Goal: Task Accomplishment & Management: Use online tool/utility

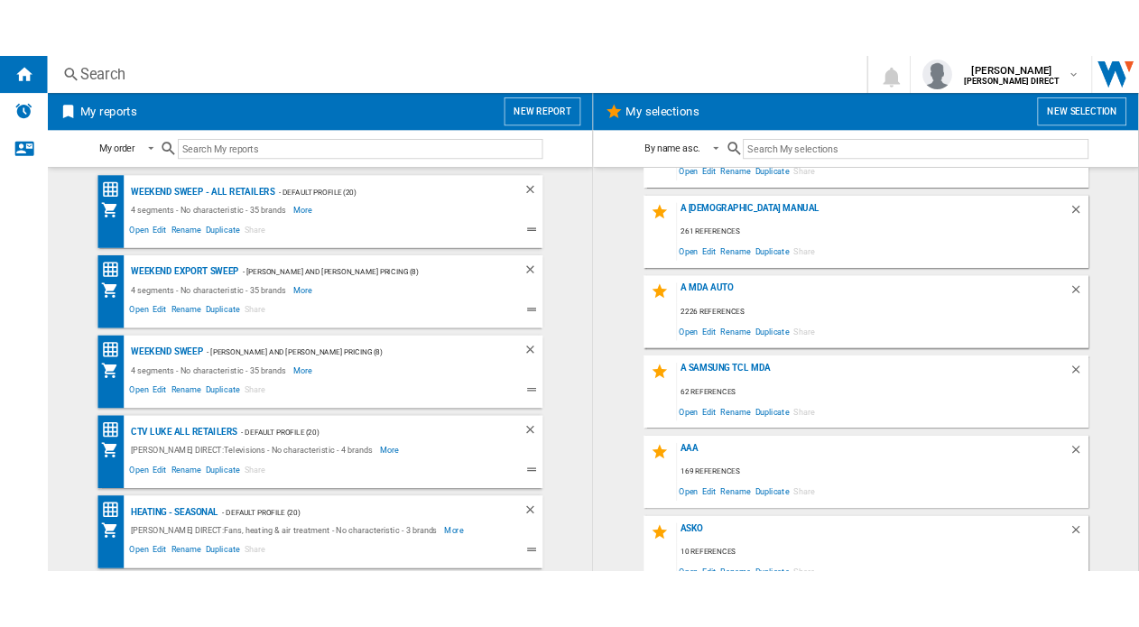
scroll to position [181, 0]
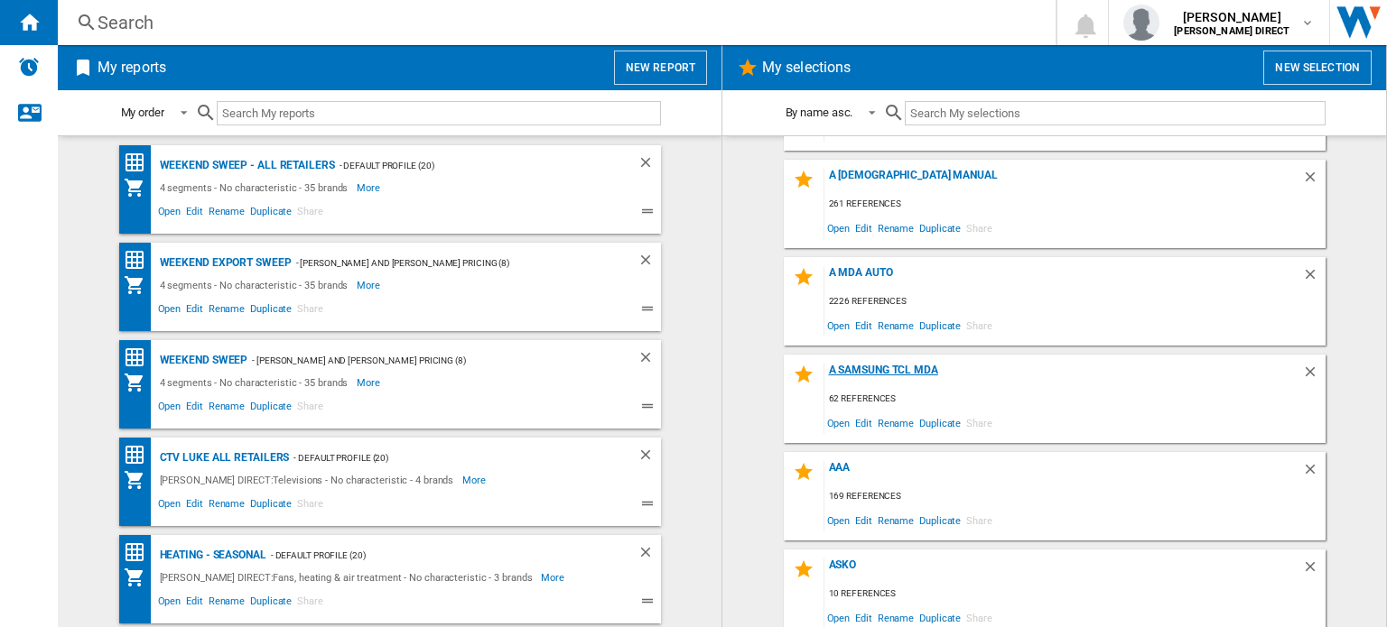
click at [836, 367] on div "A Samsung TCL MDA" at bounding box center [1063, 376] width 478 height 24
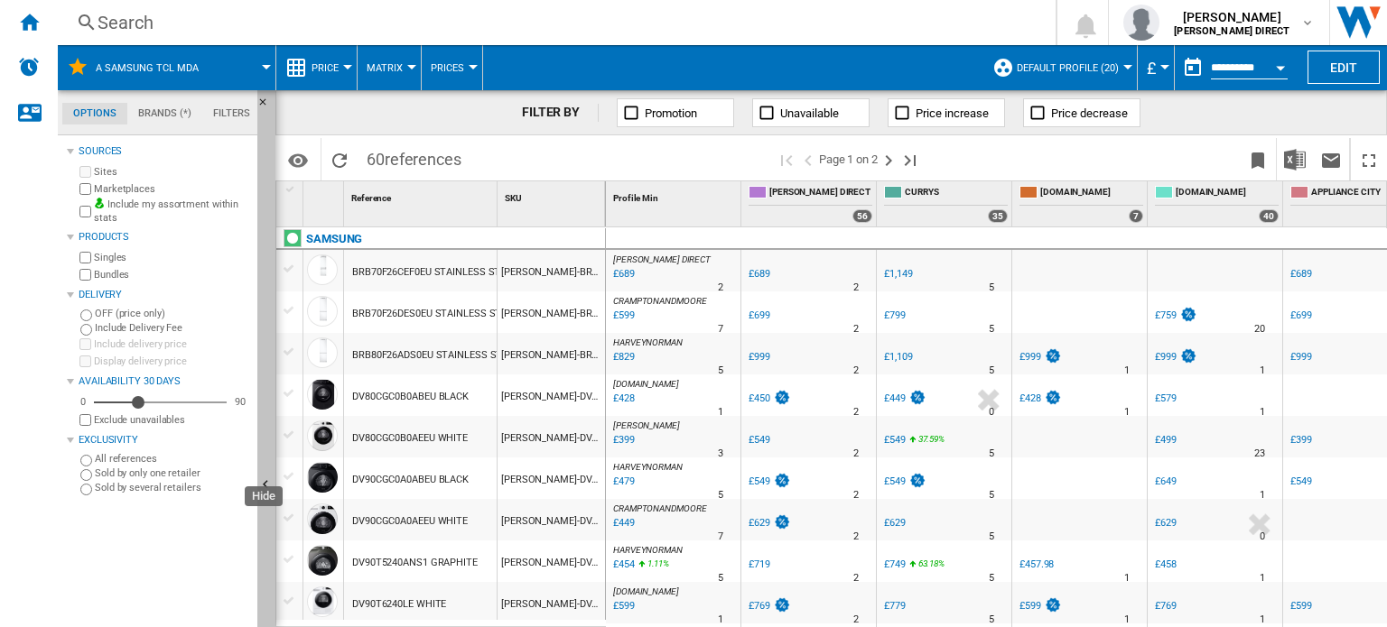
click at [263, 142] on button "Hide" at bounding box center [266, 486] width 18 height 792
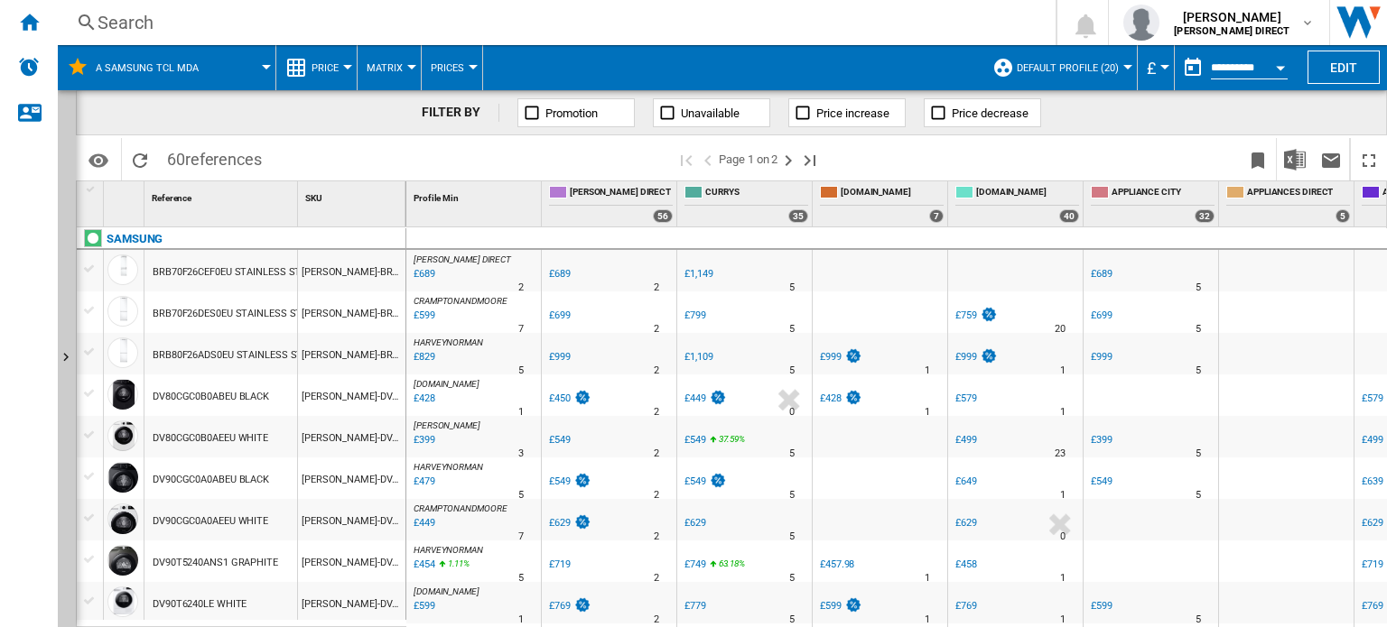
click at [382, 60] on button "Matrix" at bounding box center [389, 67] width 45 height 45
click at [399, 156] on span "Ranking" at bounding box center [395, 155] width 49 height 16
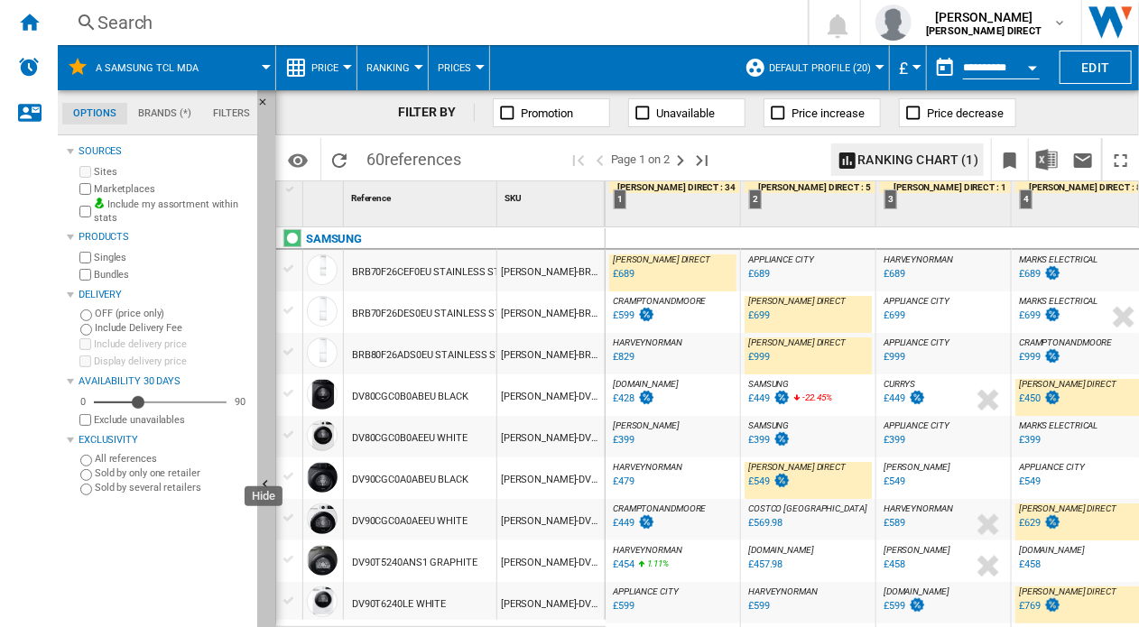
click at [264, 140] on button "Hide" at bounding box center [266, 486] width 18 height 792
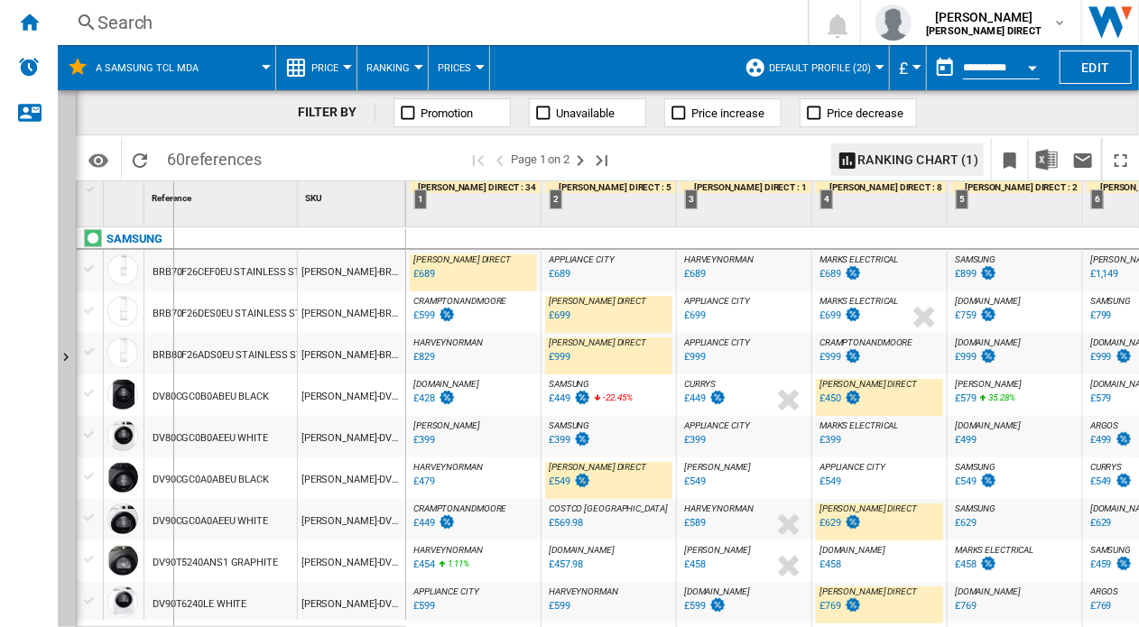
drag, startPoint x: 299, startPoint y: 201, endPoint x: 139, endPoint y: 209, distance: 160.0
click at [139, 209] on div "1 Reference 1 SKU 1" at bounding box center [242, 203] width 330 height 45
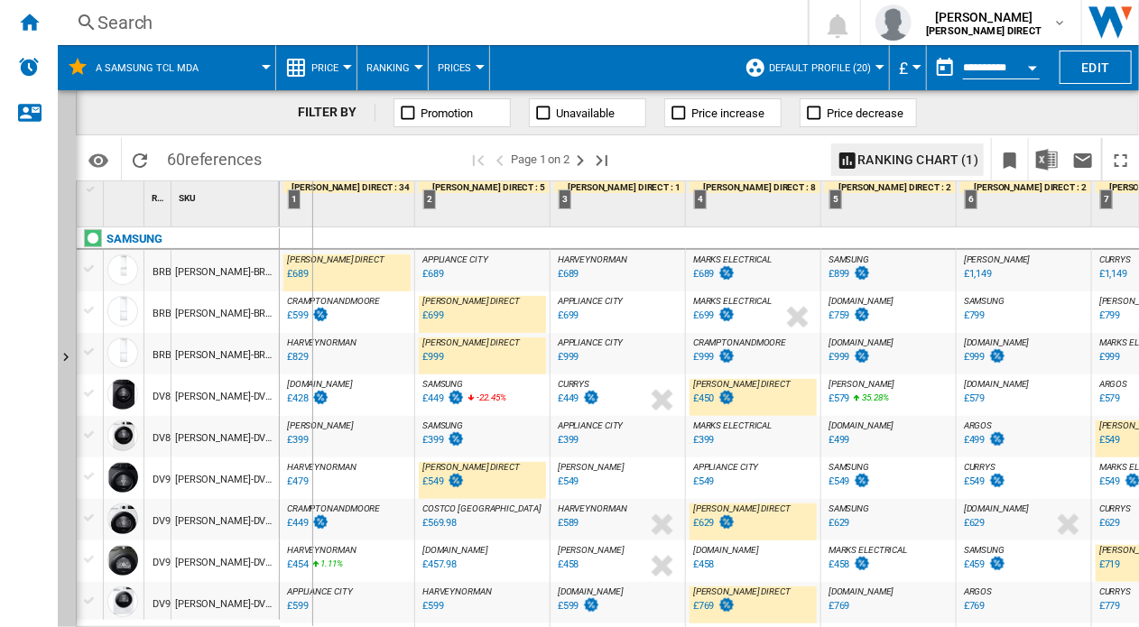
drag, startPoint x: 276, startPoint y: 217, endPoint x: 311, endPoint y: 220, distance: 35.4
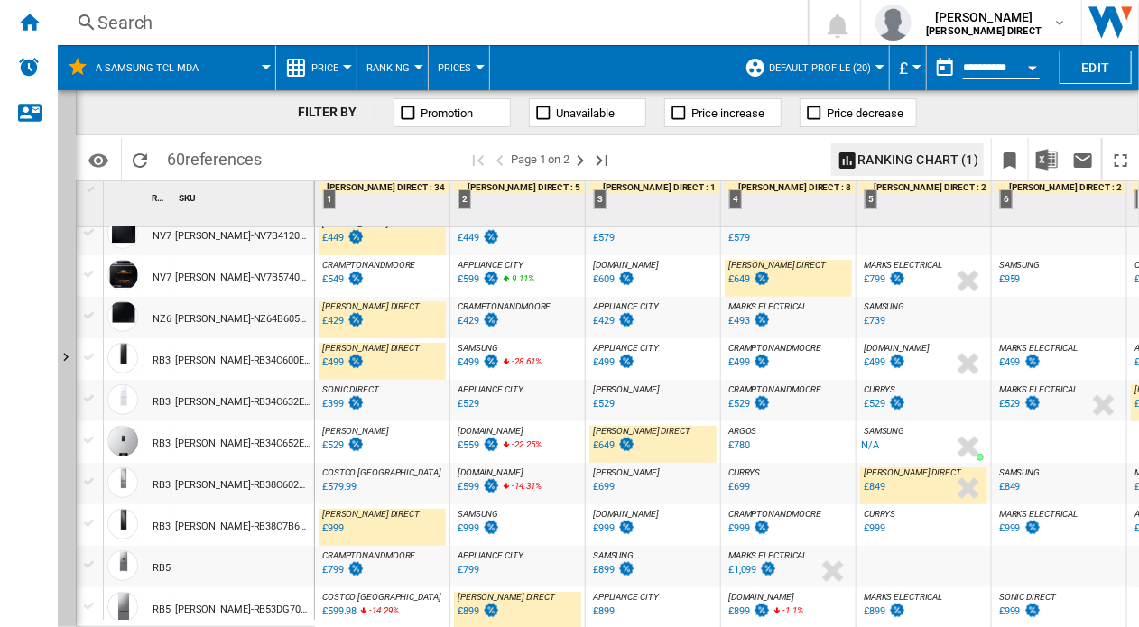
scroll to position [542, 0]
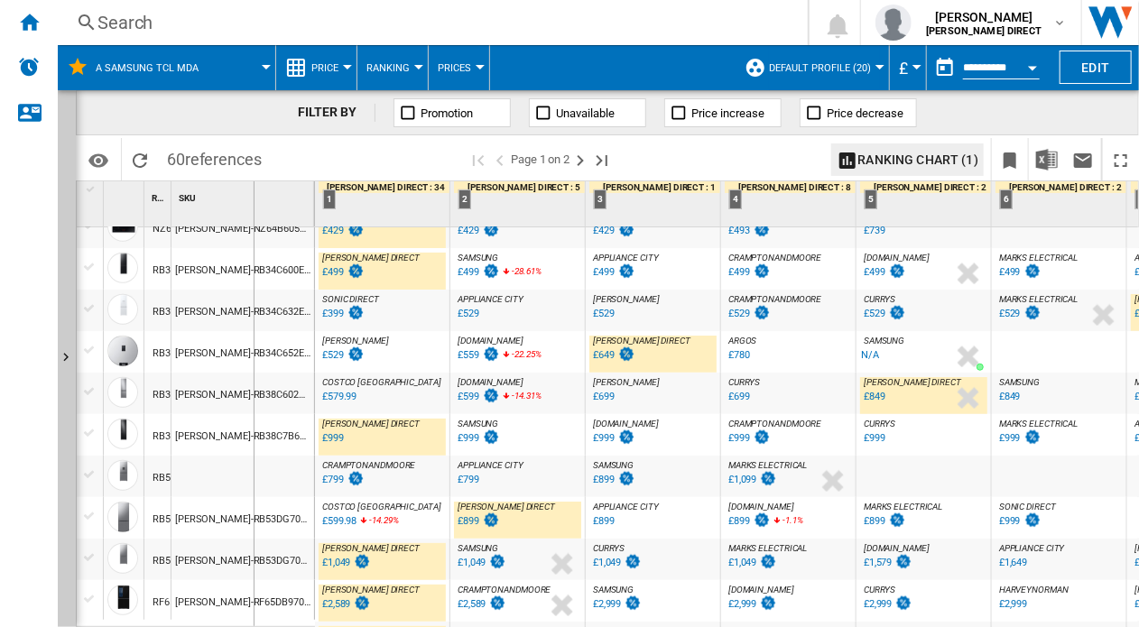
drag, startPoint x: 172, startPoint y: 211, endPoint x: 269, endPoint y: 247, distance: 104.0
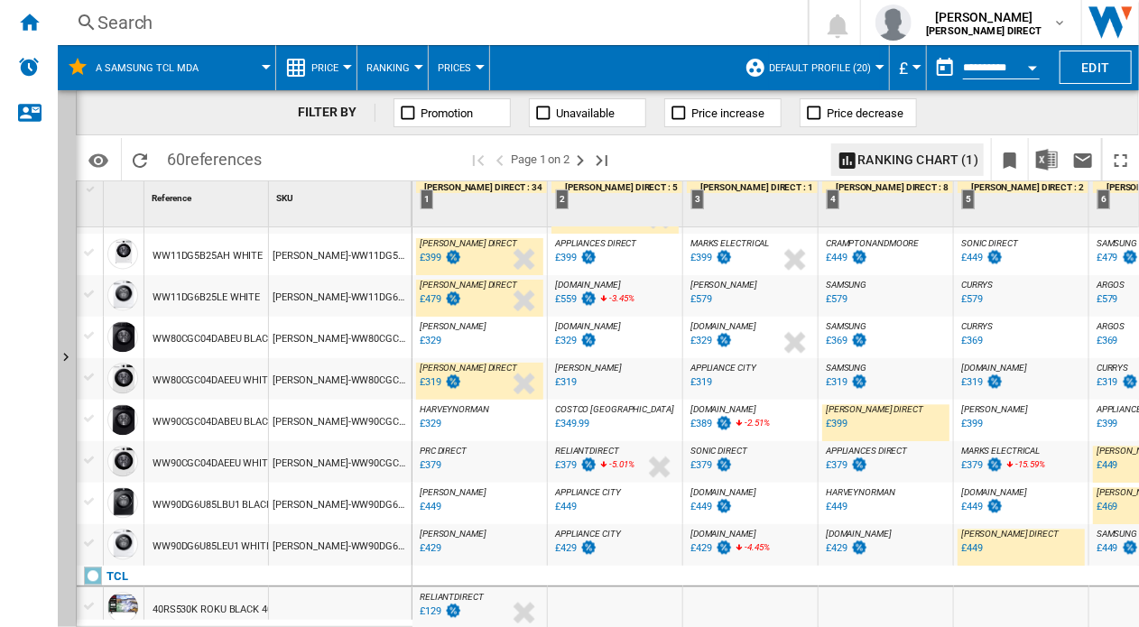
scroll to position [1727, 0]
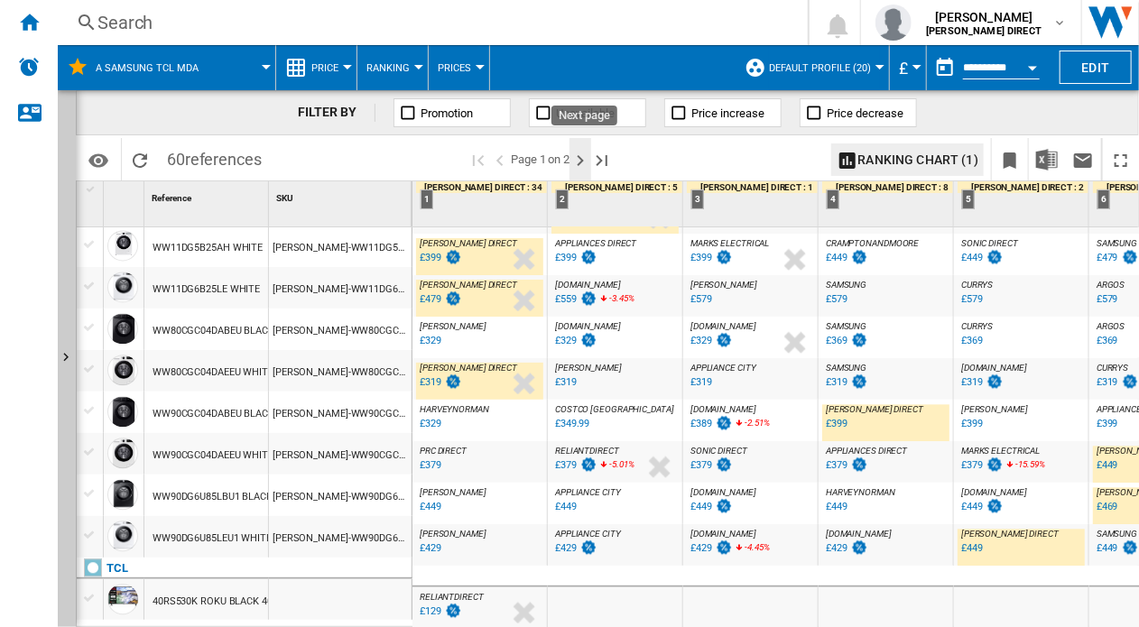
click at [589, 161] on ng-md-icon "Next page" at bounding box center [581, 161] width 22 height 22
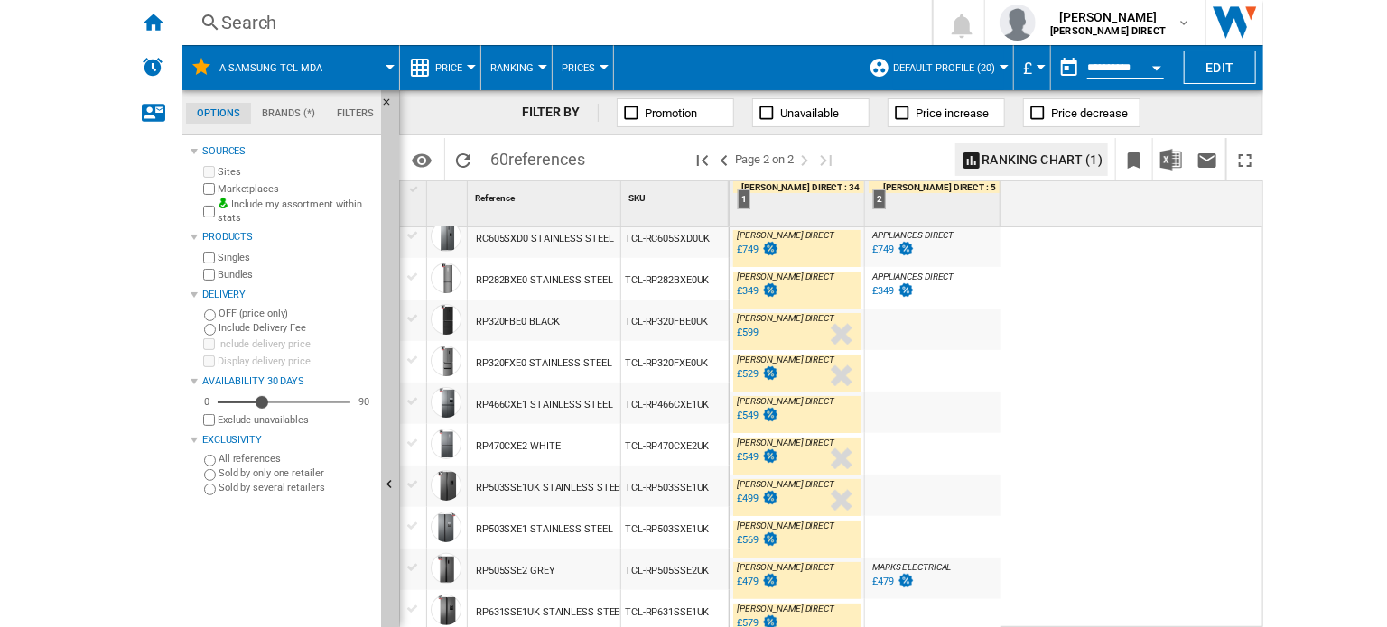
scroll to position [23, 0]
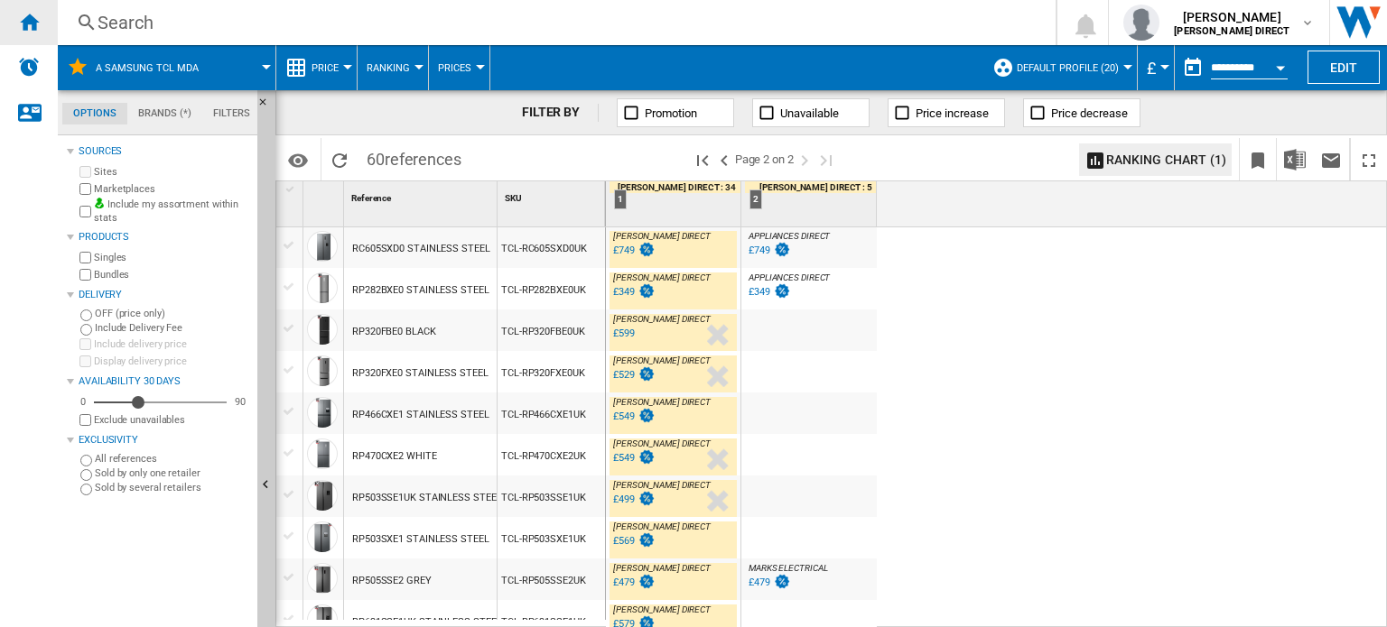
click at [34, 11] on ng-md-icon "Home" at bounding box center [29, 22] width 22 height 22
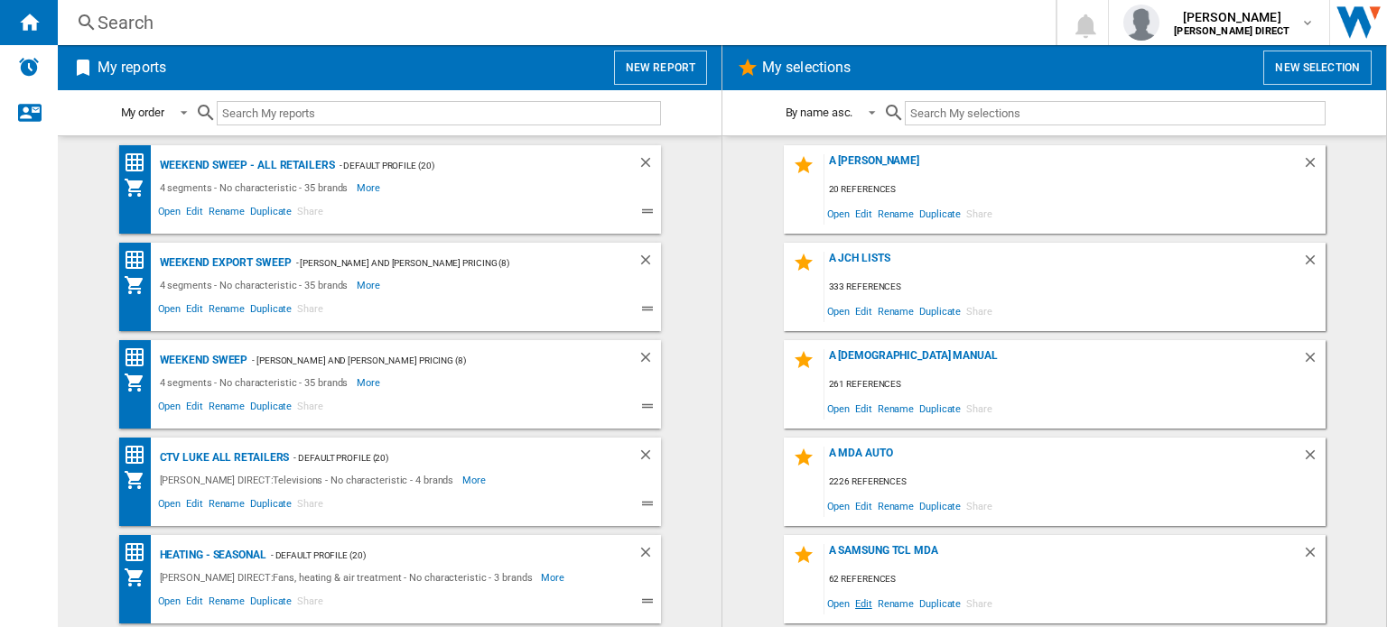
click at [863, 602] on span "Edit" at bounding box center [863, 603] width 23 height 24
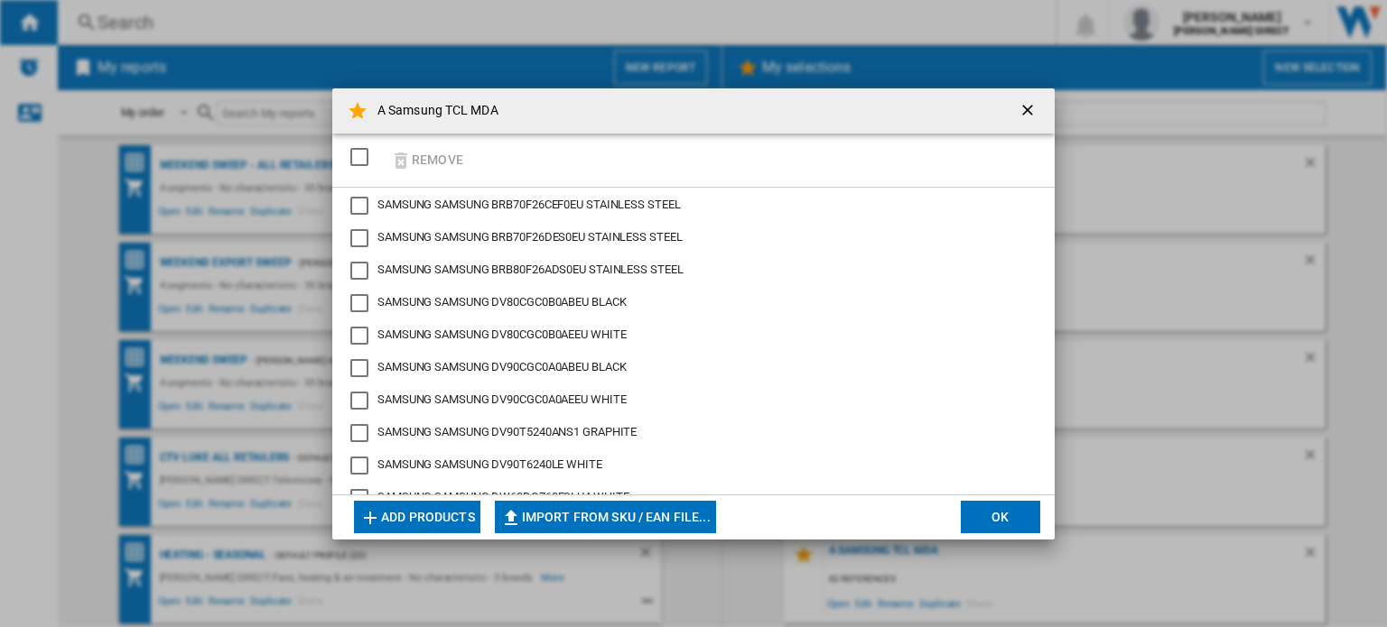
click at [364, 162] on div "SELECTIONS.EDITION_POPUP.SELECT_DESELECT" at bounding box center [359, 157] width 18 height 18
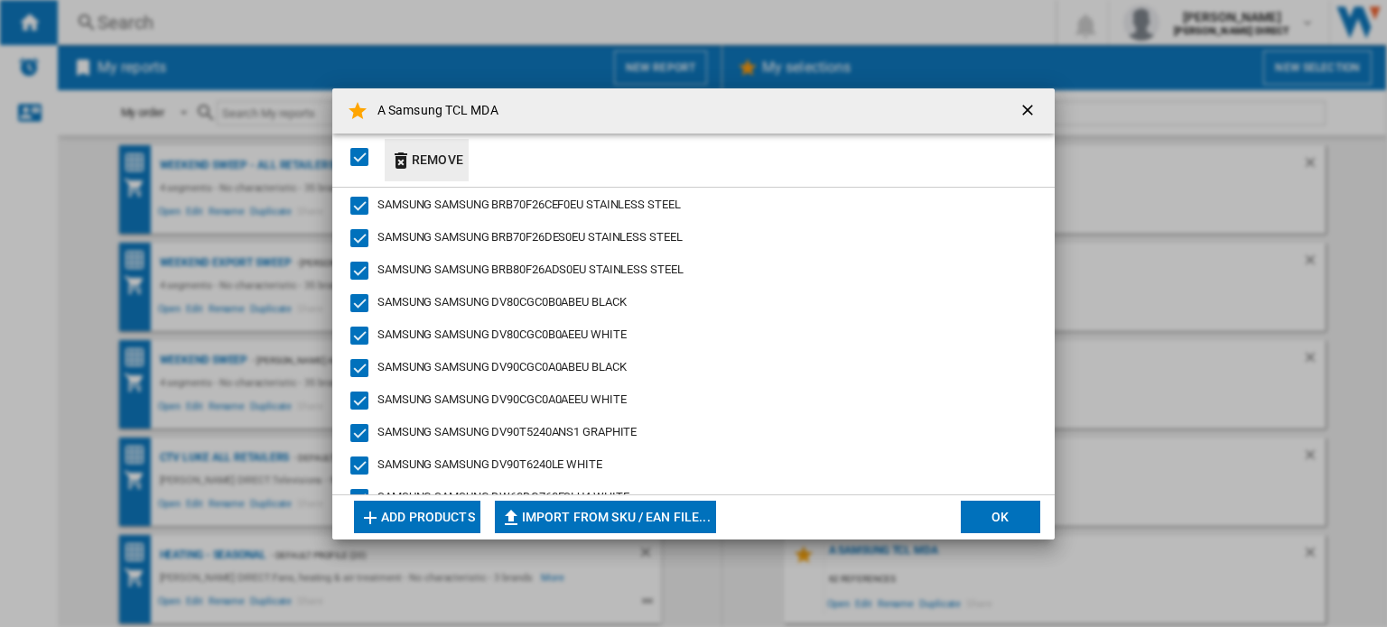
click at [426, 163] on button "Remove" at bounding box center [427, 160] width 84 height 42
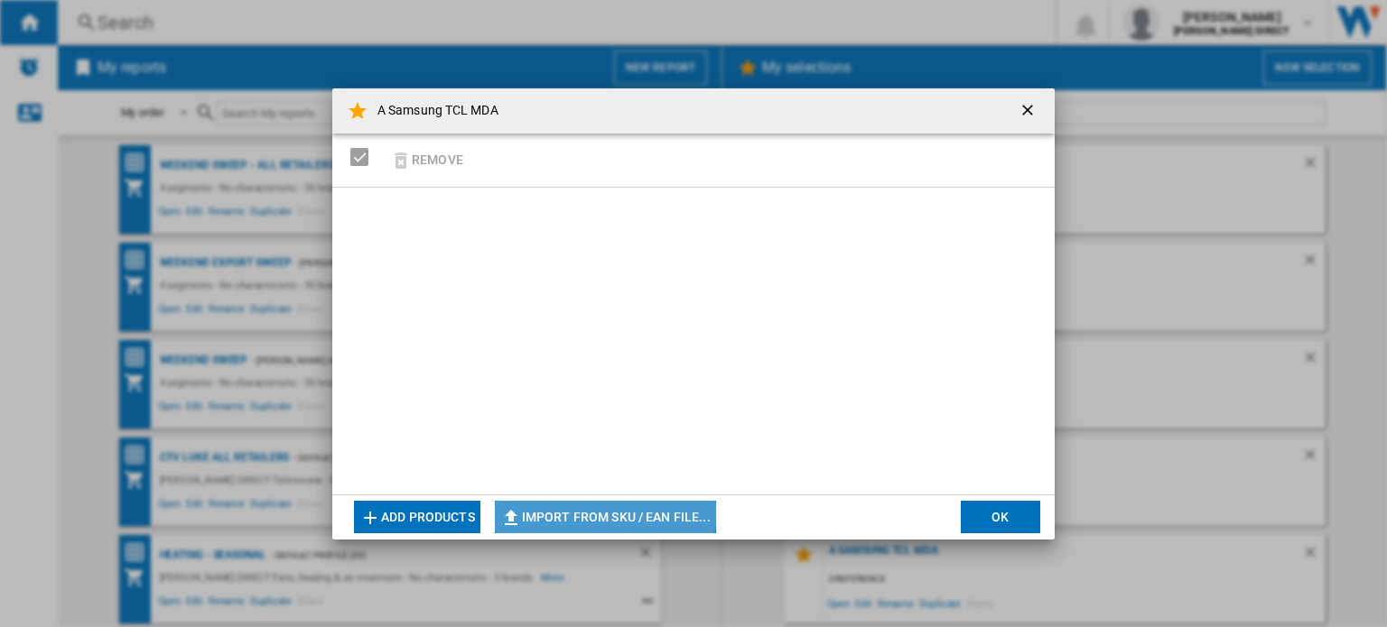
click at [608, 512] on button "Import from SKU / EAN file..." at bounding box center [605, 517] width 221 height 32
type input "**********"
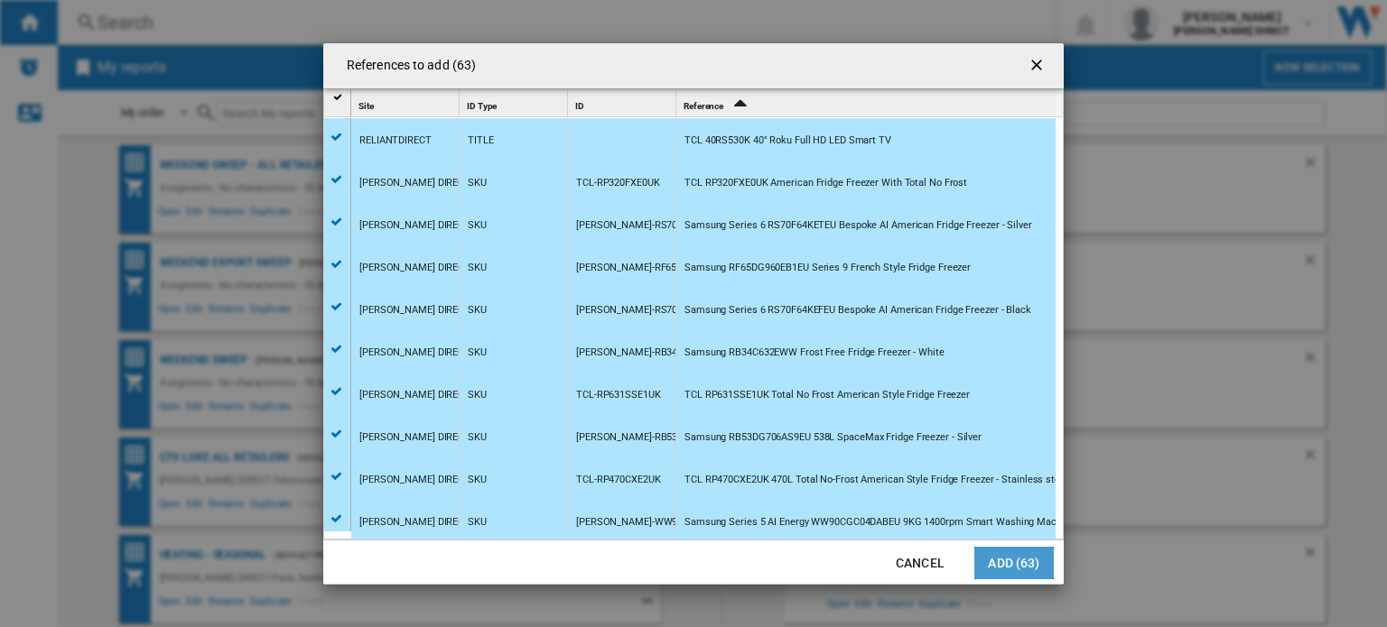
click at [1007, 562] on button "Add (63)" at bounding box center [1013, 563] width 79 height 32
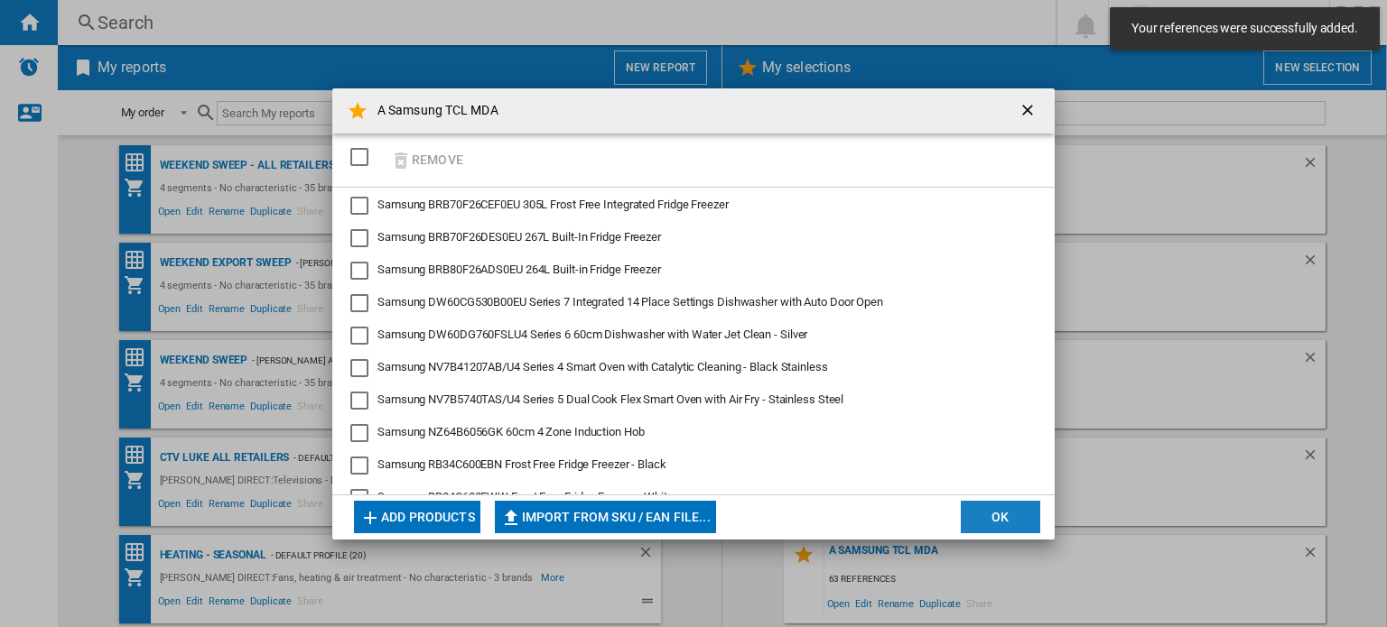
click at [1011, 527] on button "OK" at bounding box center [1000, 517] width 79 height 32
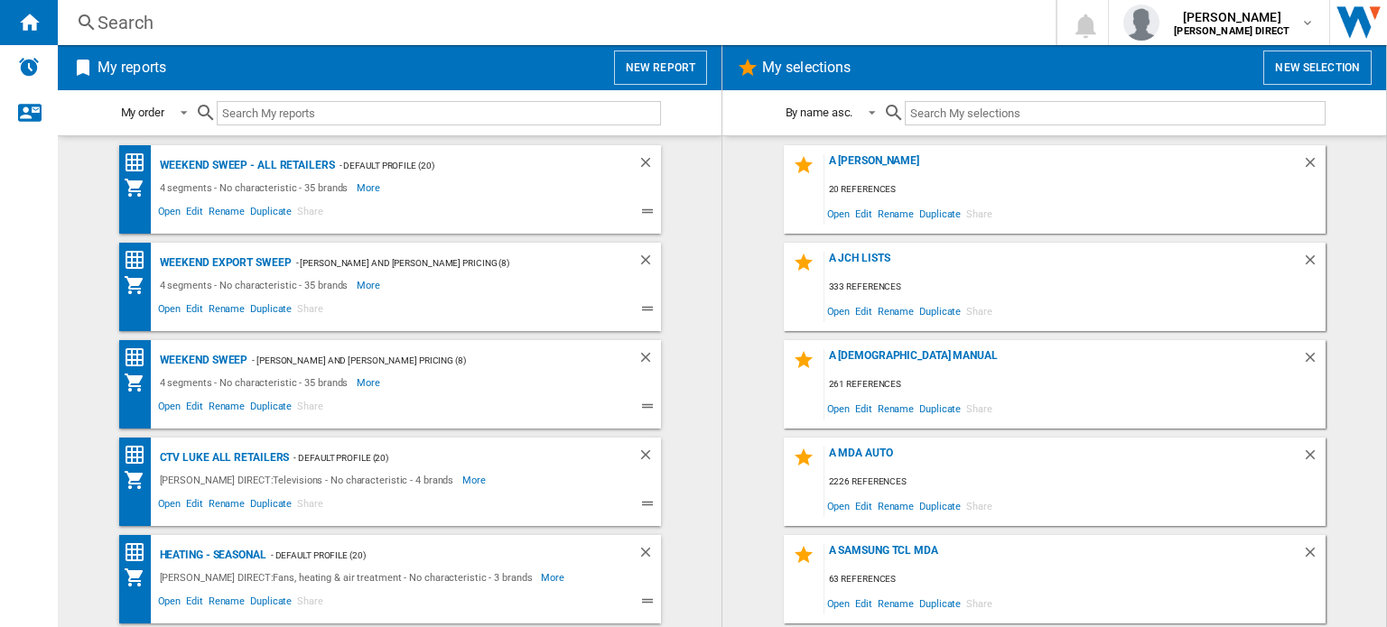
click at [164, 24] on div "Search" at bounding box center [552, 22] width 911 height 25
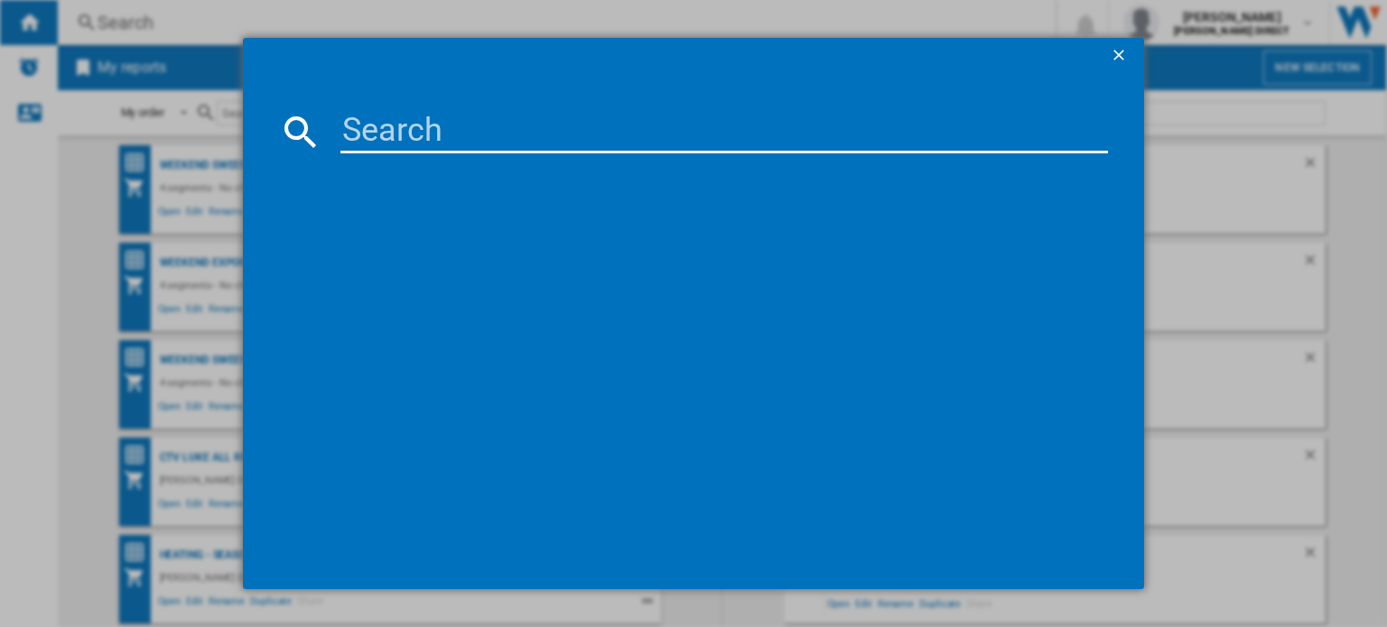
paste input "[PERSON_NAME]-DW60CG530B00EU"
type input "[PERSON_NAME]-DW60CG530B00EU"
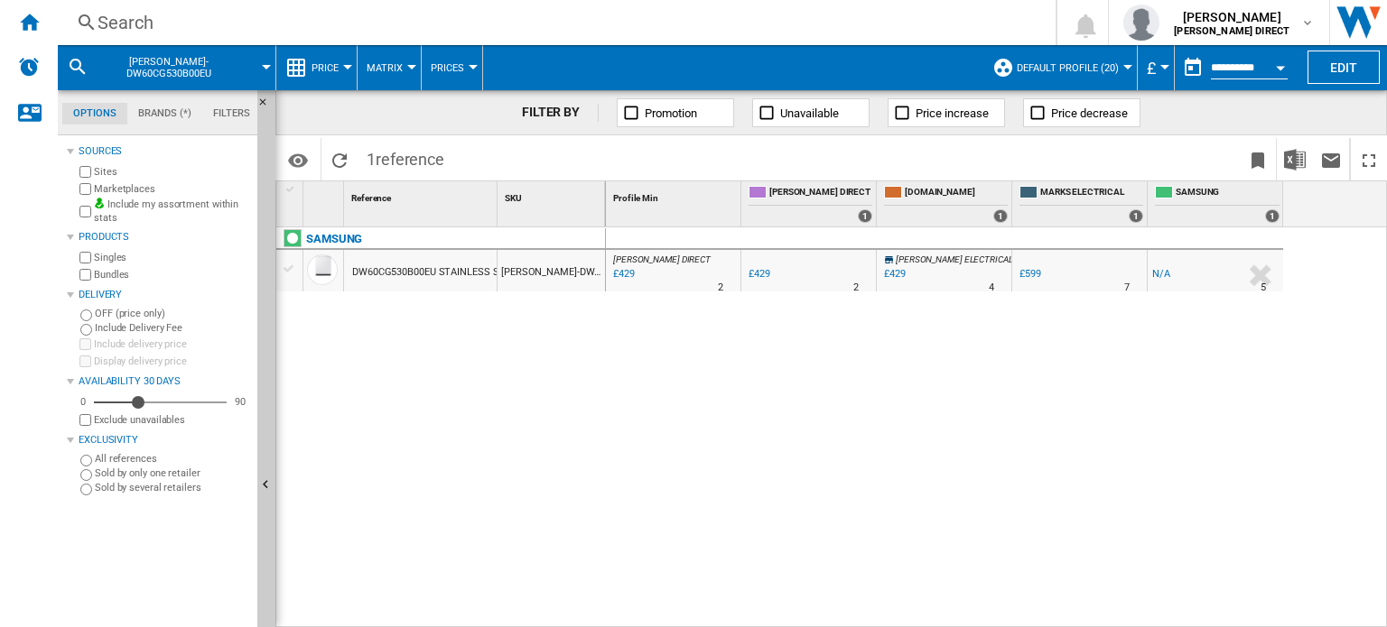
click at [393, 76] on button "Matrix" at bounding box center [389, 67] width 45 height 45
click at [404, 147] on span "Ranking" at bounding box center [395, 155] width 49 height 16
